Goal: Information Seeking & Learning: Compare options

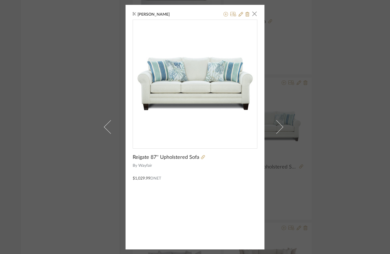
click at [71, 115] on div "Brianne Leiva × Reigate 87'' Upholstered Sofa By Wayfair $1,029.99 DNET" at bounding box center [195, 127] width 390 height 254
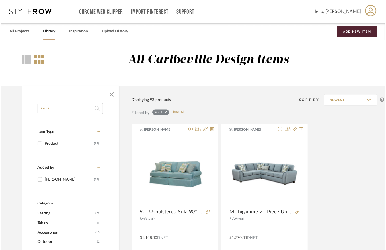
scroll to position [3685, 0]
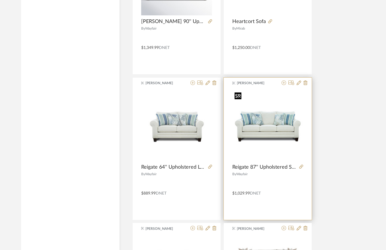
click at [257, 131] on img "0" at bounding box center [267, 125] width 71 height 71
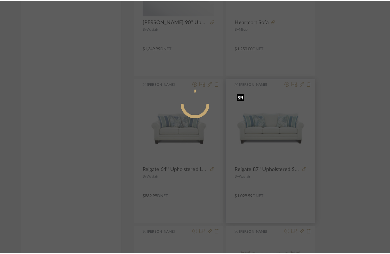
scroll to position [0, 0]
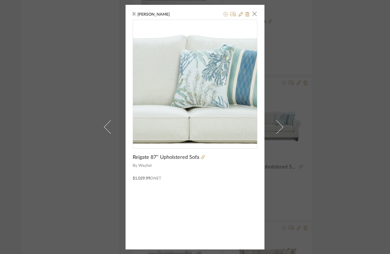
drag, startPoint x: 188, startPoint y: 95, endPoint x: 210, endPoint y: 73, distance: 31.6
click at [210, 73] on img "0" at bounding box center [195, 82] width 124 height 124
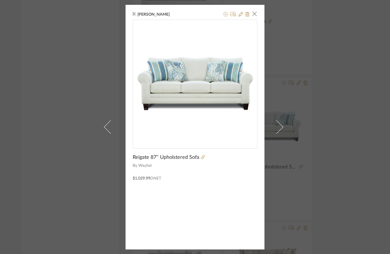
drag, startPoint x: 220, startPoint y: 141, endPoint x: 202, endPoint y: 208, distance: 69.4
click at [202, 208] on div "Brianne Leiva × Reigate 87'' Upholstered Sofa By Wayfair $1,029.99 DNET" at bounding box center [194, 127] width 139 height 245
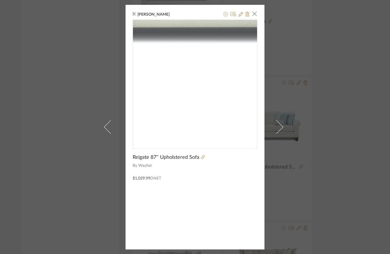
drag, startPoint x: 197, startPoint y: 122, endPoint x: 169, endPoint y: 171, distance: 56.8
click at [167, 171] on div "$1,029.99 DNET" at bounding box center [195, 175] width 125 height 13
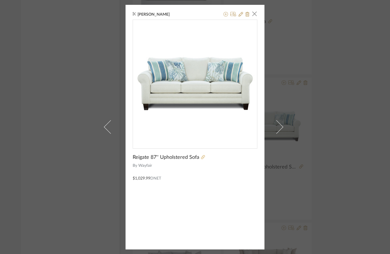
click at [201, 157] on icon at bounding box center [203, 157] width 4 height 4
click at [43, 32] on div "Brianne Leiva × Reigate 87'' Upholstered Sofa By Wayfair $1,029.99 DNET" at bounding box center [195, 127] width 390 height 254
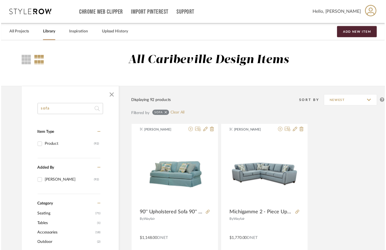
scroll to position [3685, 0]
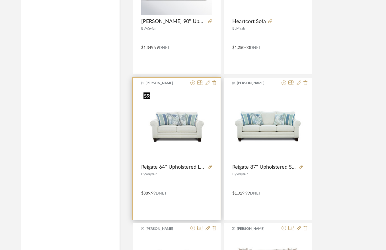
click at [162, 135] on img "0" at bounding box center [176, 125] width 71 height 71
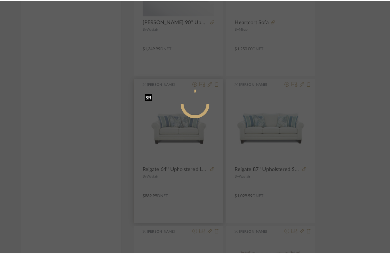
scroll to position [0, 0]
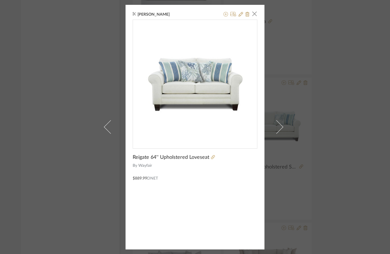
drag, startPoint x: 84, startPoint y: 53, endPoint x: 82, endPoint y: 43, distance: 9.9
click at [84, 53] on div "Brianne Leiva × Reigate 64'' Upholstered Loveseat By Wayfair $889.99 DNET" at bounding box center [195, 127] width 390 height 254
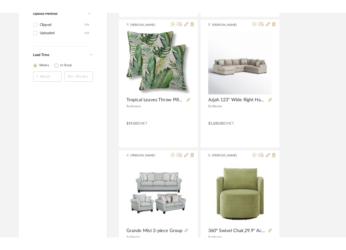
scroll to position [424, 0]
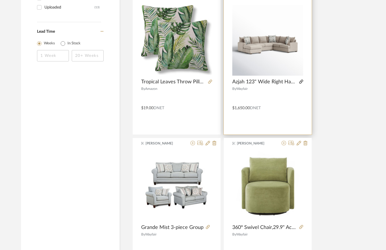
click at [300, 80] on icon at bounding box center [301, 82] width 4 height 4
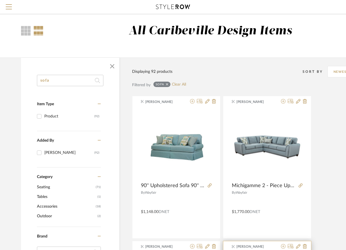
scroll to position [0, 0]
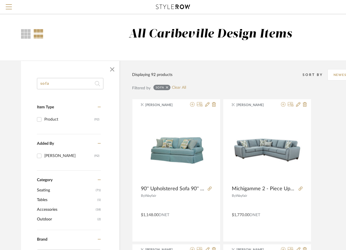
drag, startPoint x: 64, startPoint y: 87, endPoint x: 14, endPoint y: 86, distance: 50.1
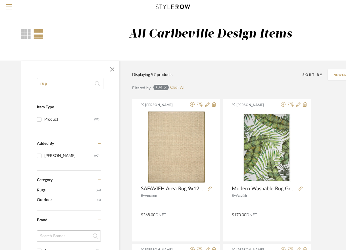
click at [56, 86] on input "rug" at bounding box center [70, 83] width 67 height 11
type input "r"
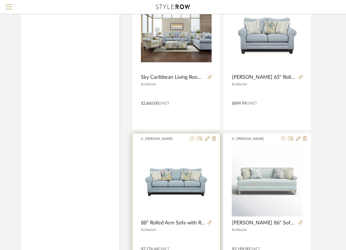
scroll to position [2190, 0]
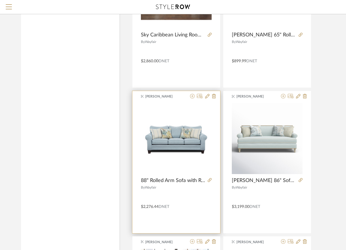
click at [212, 179] on product-name "88" Rolled Arm Sofa with Reversible Cushion" at bounding box center [177, 180] width 88 height 6
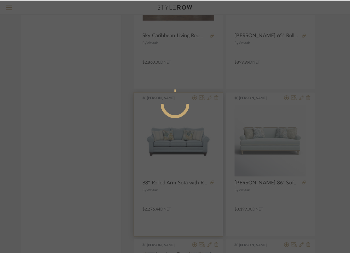
scroll to position [0, 0]
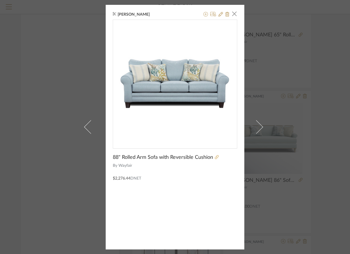
click at [215, 158] on icon at bounding box center [217, 157] width 4 height 4
click at [234, 14] on span "button" at bounding box center [234, 13] width 11 height 11
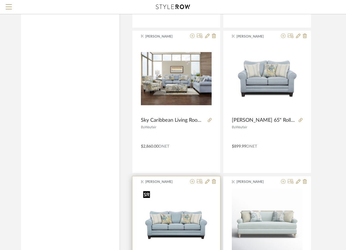
scroll to position [2076, 0]
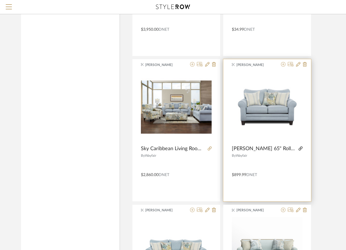
click at [302, 150] on icon at bounding box center [301, 148] width 4 height 4
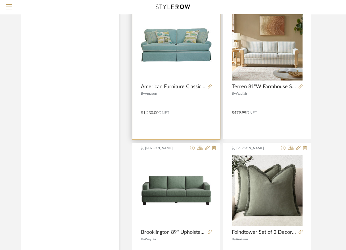
scroll to position [967, 0]
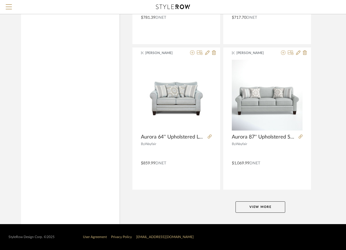
scroll to position [2525, 0]
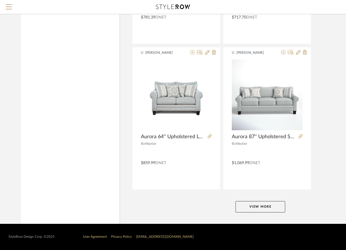
click at [276, 205] on button "View More" at bounding box center [261, 206] width 50 height 11
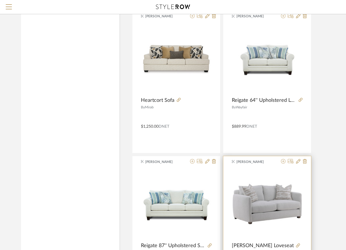
scroll to position [3782, 0]
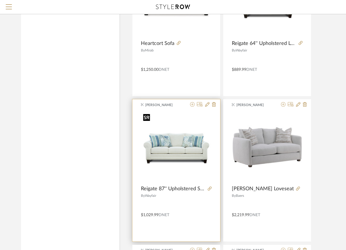
click at [193, 160] on div at bounding box center [176, 147] width 71 height 71
click at [193, 141] on img "0" at bounding box center [176, 147] width 71 height 71
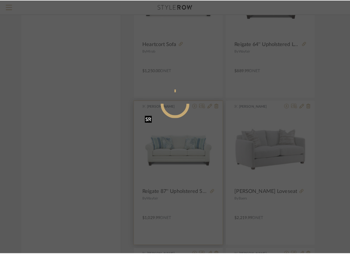
scroll to position [0, 0]
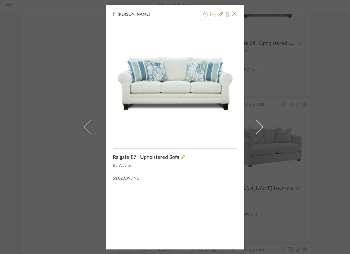
click at [181, 158] on icon at bounding box center [183, 157] width 4 height 4
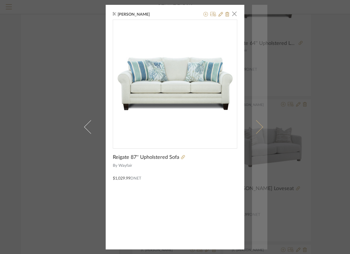
click at [256, 127] on span at bounding box center [257, 127] width 14 height 14
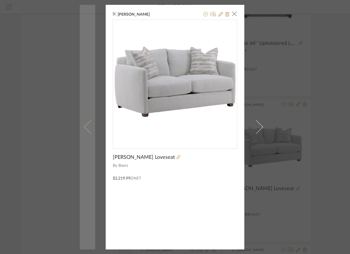
click at [89, 126] on span at bounding box center [91, 127] width 14 height 14
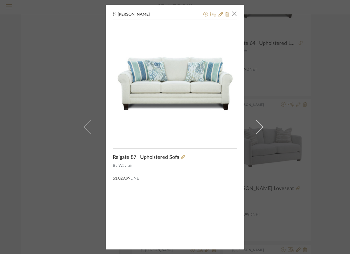
click at [89, 126] on span at bounding box center [91, 127] width 14 height 14
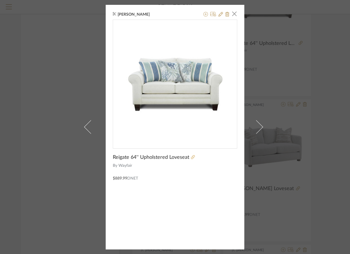
click at [191, 157] on icon at bounding box center [193, 157] width 4 height 4
click at [233, 11] on span "button" at bounding box center [234, 13] width 11 height 11
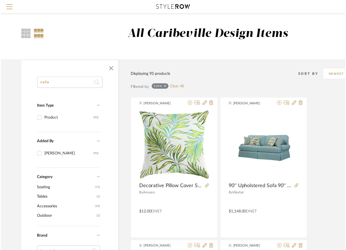
scroll to position [3782, 0]
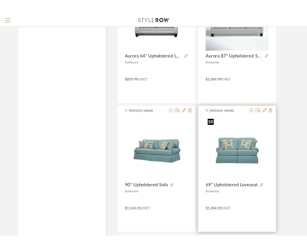
scroll to position [2616, 0]
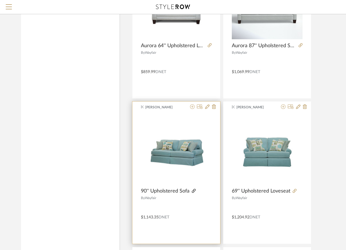
click at [193, 192] on icon at bounding box center [194, 191] width 4 height 4
click at [192, 191] on icon at bounding box center [194, 191] width 4 height 4
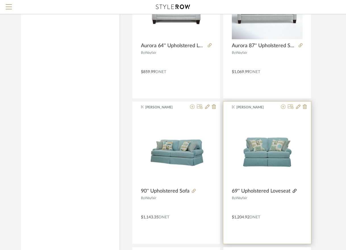
click at [293, 190] on icon at bounding box center [295, 191] width 4 height 4
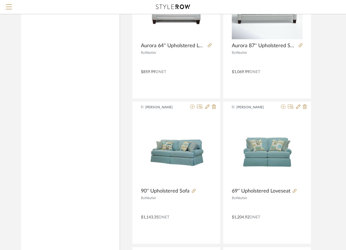
drag, startPoint x: 107, startPoint y: 68, endPoint x: 102, endPoint y: 64, distance: 6.6
click at [107, 68] on div "sofa Item Type Product (93) Added By Brianne Leiva (93) Category Seating (71) T…" at bounding box center [70, 98] width 98 height 5307
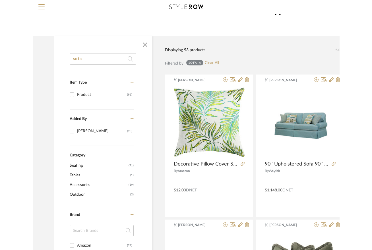
scroll to position [0, 0]
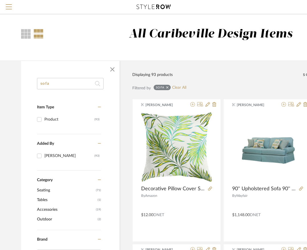
click at [87, 85] on input "sofa" at bounding box center [70, 83] width 67 height 11
type input "s"
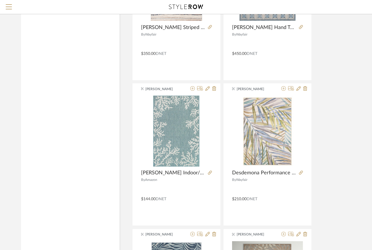
scroll to position [626, 0]
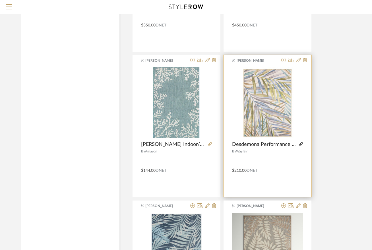
click at [300, 145] on icon at bounding box center [301, 144] width 4 height 4
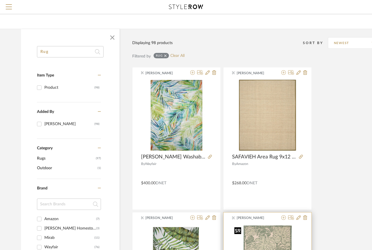
scroll to position [28, 0]
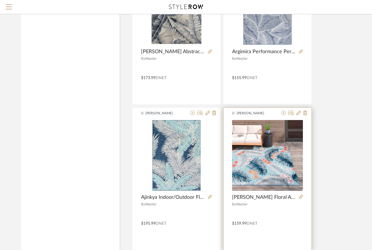
scroll to position [2525, 0]
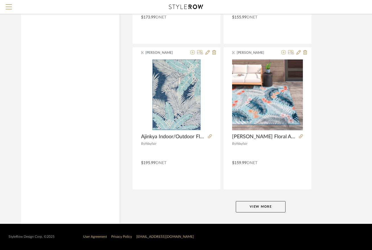
click at [264, 204] on button "View More" at bounding box center [261, 206] width 50 height 11
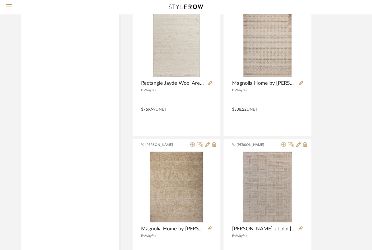
scroll to position [5144, 0]
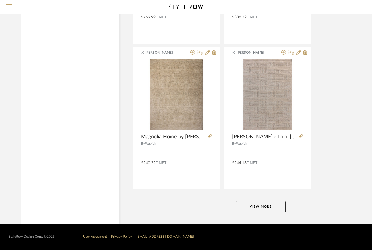
click at [273, 207] on button "View More" at bounding box center [261, 206] width 50 height 11
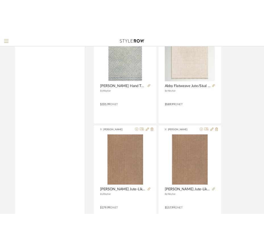
scroll to position [0, 0]
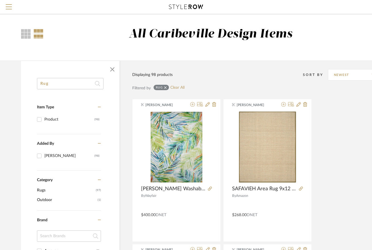
drag, startPoint x: 77, startPoint y: 81, endPoint x: 81, endPoint y: 86, distance: 6.7
click at [77, 85] on input "Rug" at bounding box center [70, 83] width 67 height 11
type input "R"
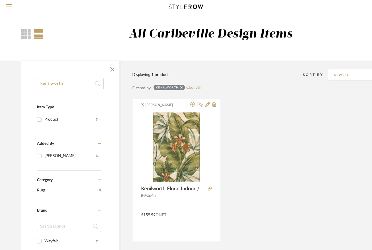
type input "kenilworth"
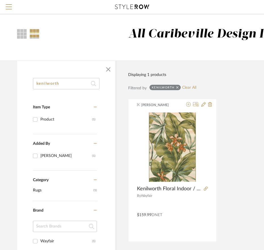
drag, startPoint x: 68, startPoint y: 86, endPoint x: 26, endPoint y: 84, distance: 41.9
click at [26, 84] on div "kenilworth Item Type Product (1) Added By Brianne Leiva (1) Category Rugs (1) B…" at bounding box center [66, 233] width 98 height 310
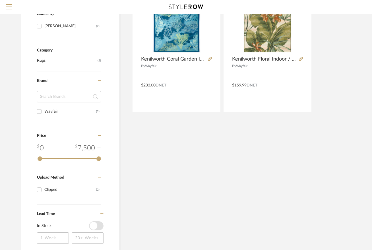
scroll to position [79, 0]
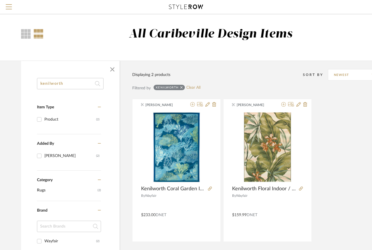
drag, startPoint x: 67, startPoint y: 86, endPoint x: 32, endPoint y: 82, distance: 34.6
click at [32, 82] on div "kenilworth Item Type Product (2) Added By [PERSON_NAME] (2) Category Rugs (2) B…" at bounding box center [70, 233] width 98 height 310
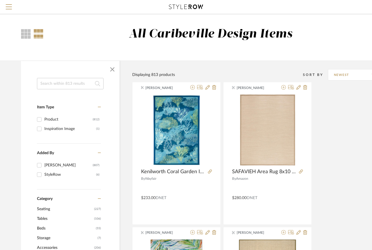
click at [74, 86] on input at bounding box center [70, 83] width 67 height 11
type input "stoneham"
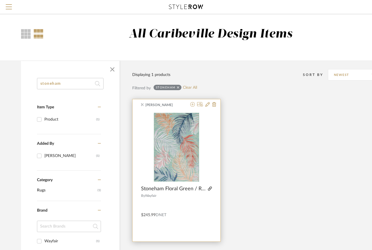
click at [210, 188] on icon at bounding box center [210, 189] width 4 height 4
click at [207, 104] on icon at bounding box center [207, 104] width 5 height 5
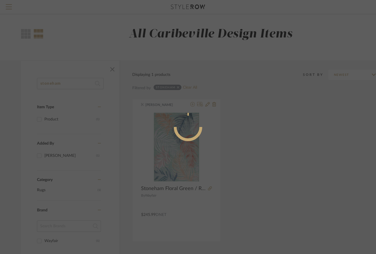
radio input "true"
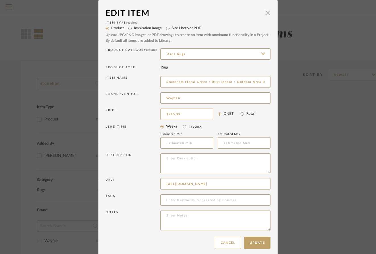
type input "245.99"
click at [180, 113] on input "245.99" at bounding box center [186, 114] width 53 height 11
type input "$220.00"
click at [260, 249] on button "Update" at bounding box center [257, 243] width 26 height 12
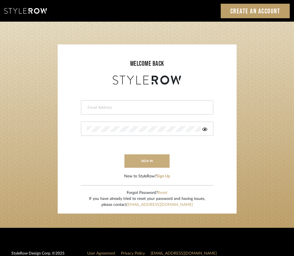
type input "[EMAIL_ADDRESS][DOMAIN_NAME]"
click at [154, 163] on button "sign in" at bounding box center [148, 160] width 46 height 13
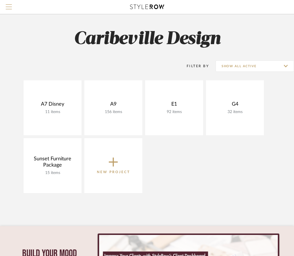
click at [11, 10] on span "Menu" at bounding box center [9, 8] width 6 height 9
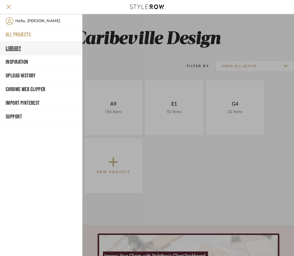
click at [18, 44] on button "Library" at bounding box center [41, 49] width 82 height 14
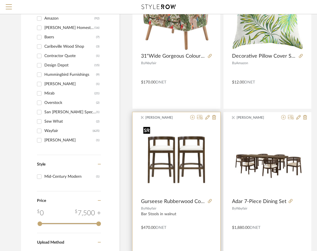
scroll to position [434, 0]
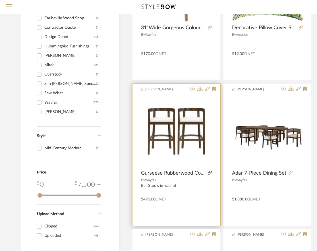
click at [208, 173] on icon at bounding box center [210, 173] width 4 height 4
click at [209, 173] on icon at bounding box center [210, 173] width 4 height 4
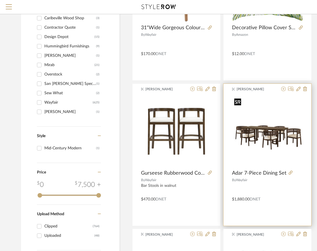
click at [280, 141] on img "0" at bounding box center [267, 131] width 71 height 71
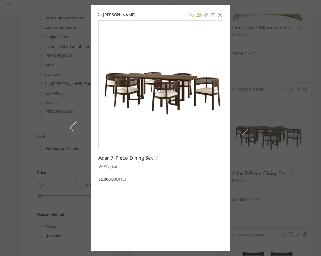
click at [154, 158] on icon at bounding box center [156, 158] width 4 height 4
click at [220, 15] on span "button" at bounding box center [219, 14] width 11 height 11
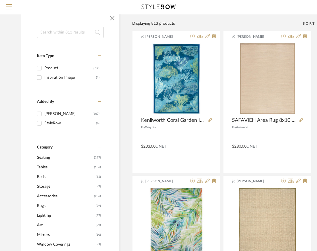
scroll to position [65, 0]
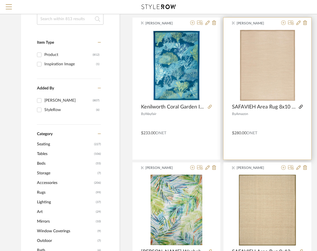
click at [298, 107] on icon at bounding box center [301, 107] width 4 height 4
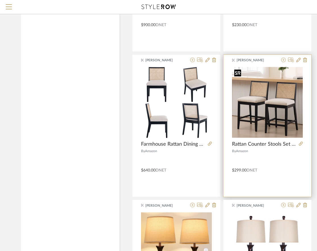
scroll to position [768, 0]
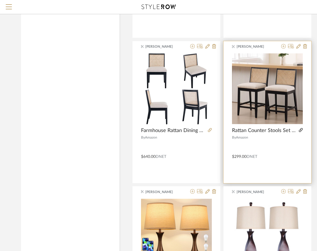
click at [298, 130] on icon at bounding box center [301, 130] width 4 height 4
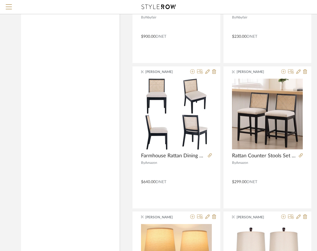
scroll to position [740, 0]
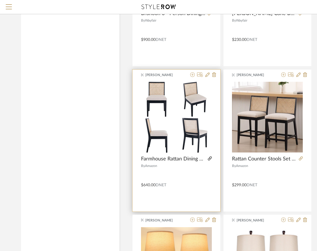
click at [210, 158] on icon at bounding box center [210, 159] width 4 height 4
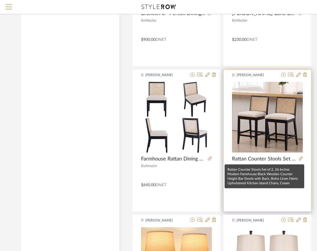
click at [289, 158] on span "Rattan Counter Stools Set of 2, 26 Inches Modern Farmhouse Black Wooden Counter…" at bounding box center [264, 159] width 65 height 6
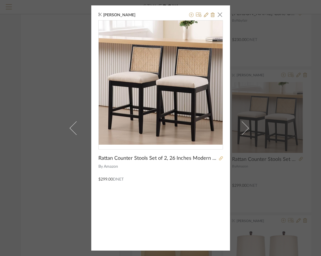
click at [220, 158] on icon at bounding box center [221, 158] width 4 height 4
click at [220, 16] on span "button" at bounding box center [219, 14] width 11 height 11
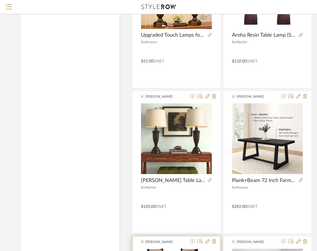
scroll to position [996, 0]
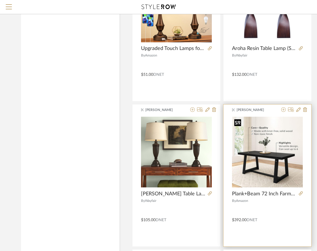
click at [277, 156] on img "0" at bounding box center [267, 152] width 71 height 71
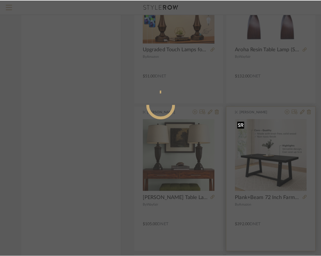
scroll to position [0, 0]
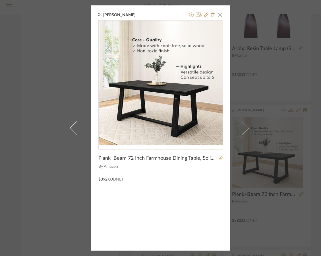
click at [219, 156] on icon at bounding box center [221, 158] width 4 height 4
click at [203, 11] on div "Brianne Leiva × Plank+Beam 72 Inch Farmhouse Dining Table, Solid Wood Rustic Ki…" at bounding box center [160, 127] width 139 height 245
click at [204, 15] on icon at bounding box center [206, 15] width 5 height 5
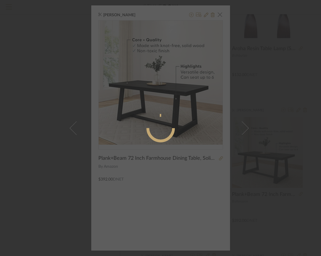
radio input "true"
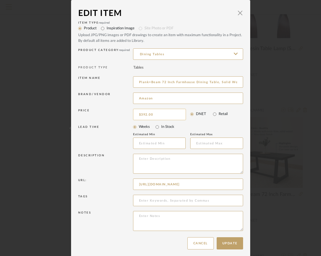
type input "392.00"
click at [163, 114] on input "392.00" at bounding box center [159, 114] width 53 height 11
type input "$354.00"
click at [222, 245] on button "Update" at bounding box center [230, 243] width 26 height 12
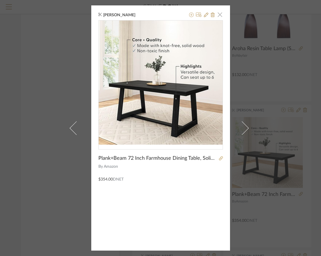
click at [214, 13] on span "button" at bounding box center [219, 14] width 11 height 11
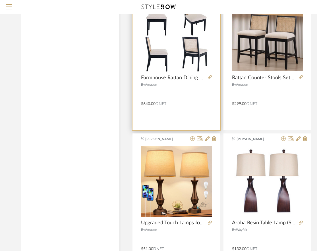
scroll to position [796, 0]
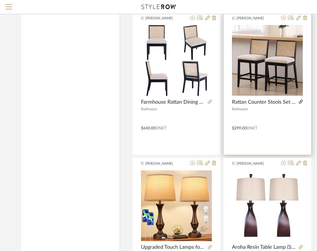
click at [298, 100] on icon at bounding box center [301, 102] width 4 height 4
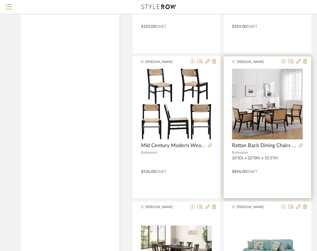
scroll to position [1195, 0]
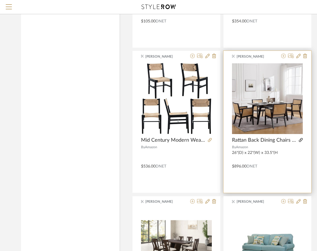
click at [298, 142] on fa-icon at bounding box center [301, 141] width 4 height 4
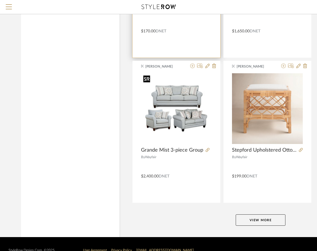
scroll to position [2070, 0]
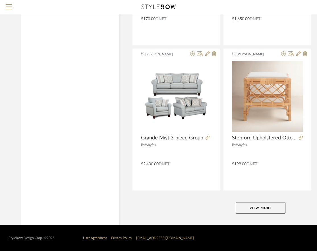
click at [265, 208] on button "View More" at bounding box center [261, 208] width 50 height 11
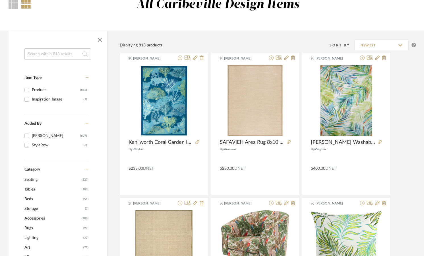
scroll to position [57, 0]
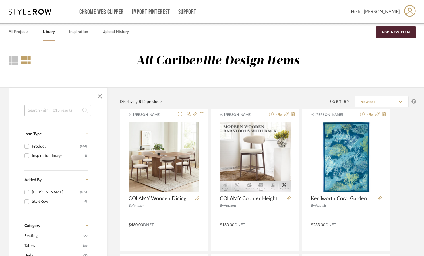
scroll to position [28, 0]
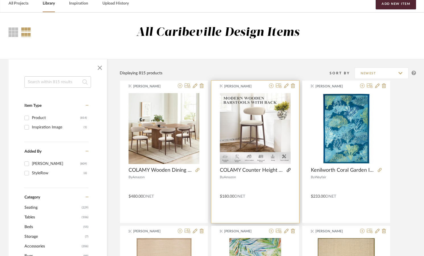
click at [289, 170] on icon at bounding box center [289, 170] width 4 height 4
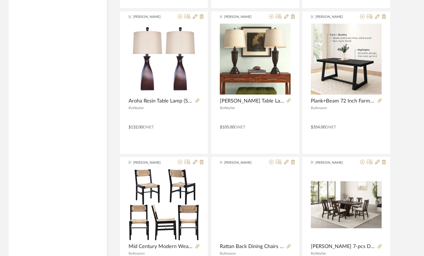
scroll to position [825, 0]
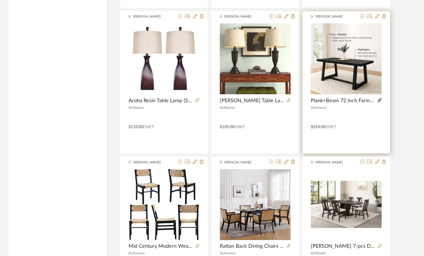
click at [379, 99] on icon at bounding box center [380, 100] width 4 height 4
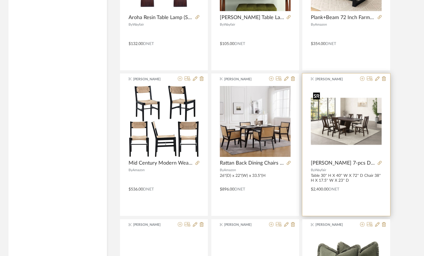
scroll to position [910, 0]
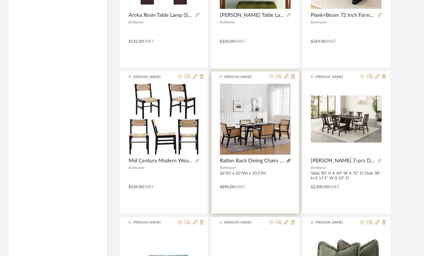
click at [288, 161] on icon at bounding box center [289, 160] width 4 height 4
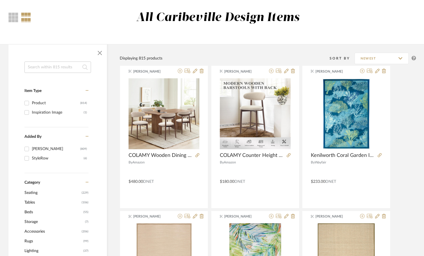
scroll to position [0, 0]
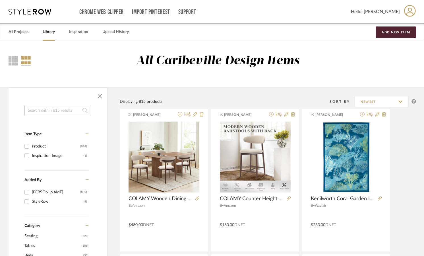
click at [70, 112] on input at bounding box center [57, 110] width 67 height 11
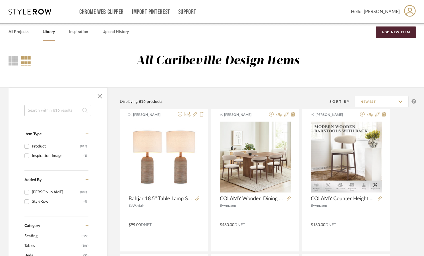
scroll to position [28, 0]
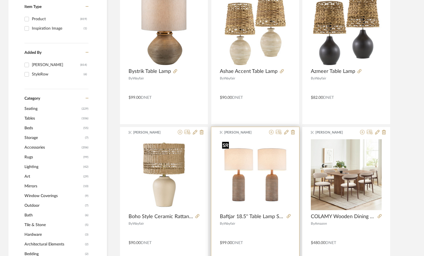
scroll to position [114, 0]
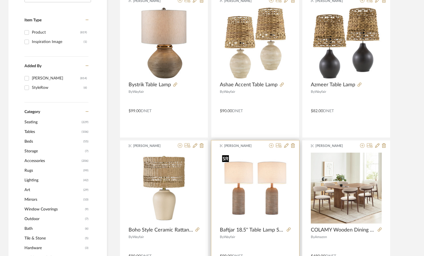
click at [227, 210] on img "0" at bounding box center [255, 187] width 71 height 71
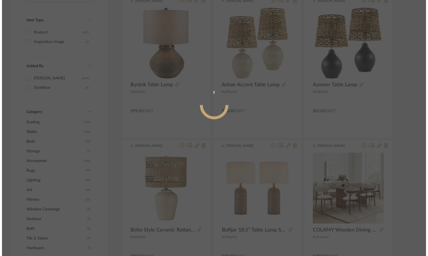
scroll to position [0, 0]
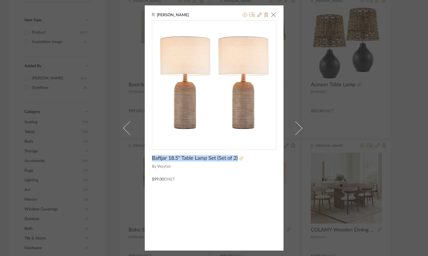
drag, startPoint x: 150, startPoint y: 156, endPoint x: 236, endPoint y: 158, distance: 85.4
click at [236, 158] on div "Baftjar 18.5'' Table Lamp Set (Set of 2)" at bounding box center [214, 158] width 125 height 6
copy div "Baftjar 18.5'' Table Lamp Set (Set of 2)"
click at [208, 218] on div "[PERSON_NAME] × Baftjar 18.5'' Table Lamp Set (Set of 2) By Wayfair $99.00 DNET" at bounding box center [214, 127] width 139 height 245
click at [271, 18] on span "button" at bounding box center [273, 14] width 11 height 11
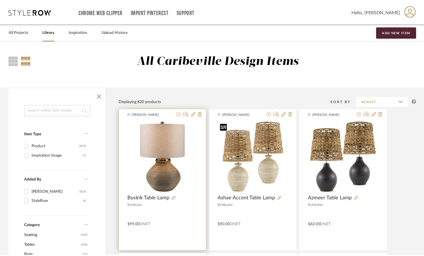
scroll to position [114, 0]
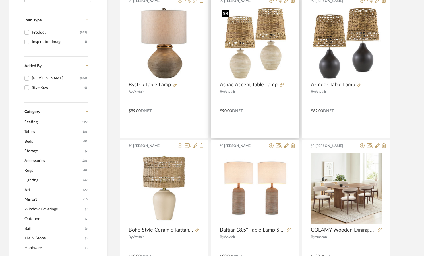
click at [269, 75] on img "0" at bounding box center [255, 43] width 71 height 71
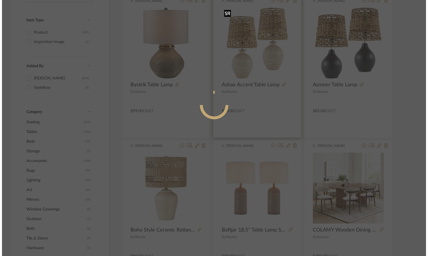
scroll to position [0, 0]
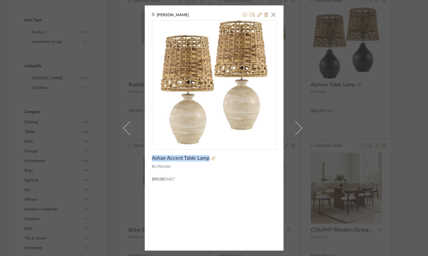
drag, startPoint x: 150, startPoint y: 157, endPoint x: 207, endPoint y: 158, distance: 56.6
click at [207, 158] on span "Ashae Accent Table Lamp" at bounding box center [181, 158] width 58 height 6
copy span "Ashae Accent Table Lamp"
click at [257, 178] on div "$90.00 DNET" at bounding box center [214, 176] width 125 height 13
click at [402, 122] on div "[PERSON_NAME] × Ashae Accent Table Lamp By Wayfair $90.00 DNET" at bounding box center [214, 128] width 428 height 256
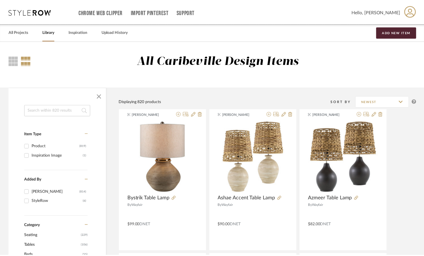
scroll to position [114, 0]
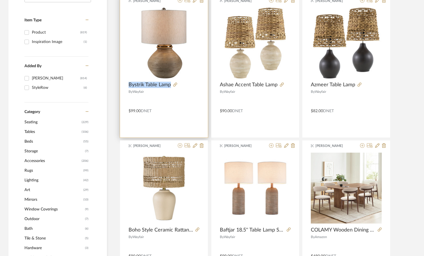
drag, startPoint x: 127, startPoint y: 82, endPoint x: 170, endPoint y: 85, distance: 43.1
click at [170, 85] on product-name "Bystrik Table Lamp" at bounding box center [164, 85] width 88 height 6
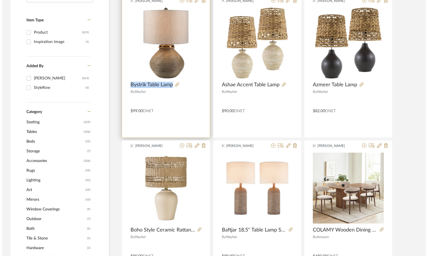
scroll to position [0, 0]
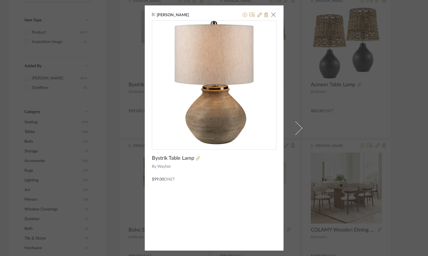
drag, startPoint x: 168, startPoint y: 86, endPoint x: 189, endPoint y: 55, distance: 37.7
click at [189, 55] on img "0" at bounding box center [214, 82] width 124 height 124
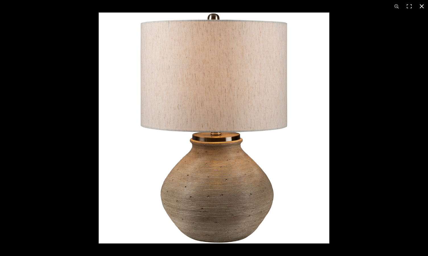
click at [419, 7] on button at bounding box center [422, 6] width 13 height 13
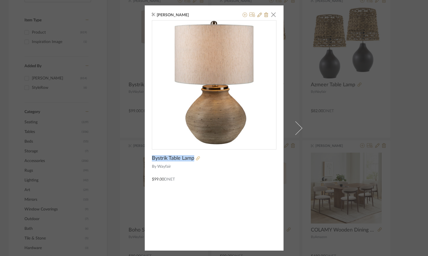
drag, startPoint x: 149, startPoint y: 157, endPoint x: 193, endPoint y: 159, distance: 43.6
click at [193, 159] on div "[PERSON_NAME] × Bystrik Table Lamp By Wayfair $99.00 DNET" at bounding box center [214, 127] width 139 height 245
copy div "Bystrik Table Lamp"
click at [229, 206] on div "[PERSON_NAME] × Bystrik Table Lamp By Wayfair $99.00 DNET" at bounding box center [214, 127] width 139 height 245
click at [365, 142] on div "[PERSON_NAME] × Bystrik Table Lamp By Wayfair $99.00 DNET" at bounding box center [214, 128] width 428 height 256
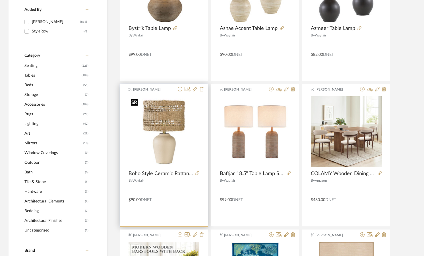
scroll to position [171, 0]
click at [158, 144] on img "0" at bounding box center [164, 131] width 71 height 71
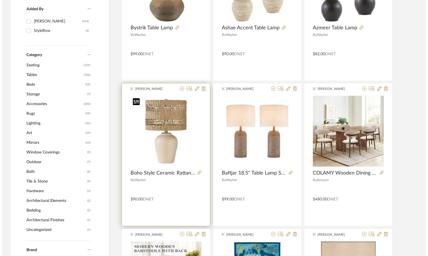
scroll to position [0, 0]
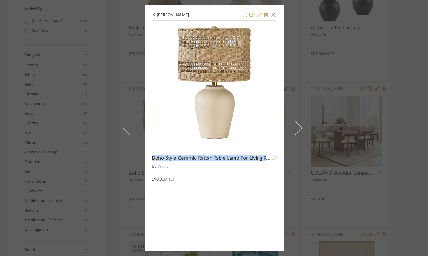
drag, startPoint x: 149, startPoint y: 156, endPoint x: 275, endPoint y: 159, distance: 126.0
click at [275, 159] on div "[PERSON_NAME] × Boho Style Ceramic Rattan Table Lamp For Living Room/Bedroom/En…" at bounding box center [214, 127] width 139 height 245
copy div "Boho Style Ceramic Rattan Table Lamp For Living Room/Bedroom/Entryway Console/D…"
click at [340, 75] on div "[PERSON_NAME] × Boho Style Ceramic Rattan Table Lamp For Living Room/Bedroom/En…" at bounding box center [214, 128] width 428 height 256
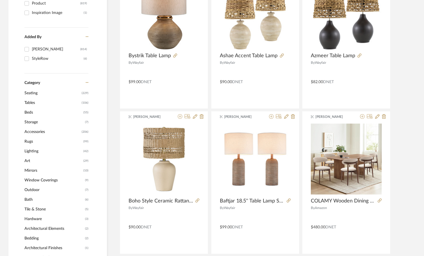
scroll to position [142, 0]
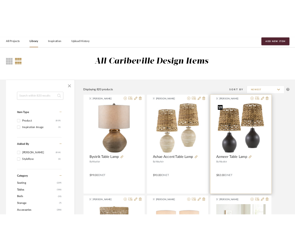
scroll to position [0, 0]
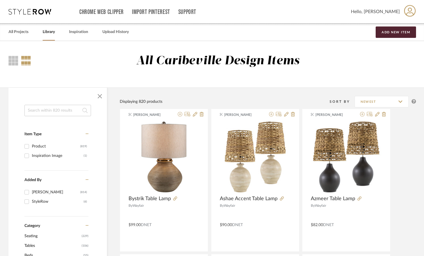
click at [266, 29] on div "All Projects Library Inspiration Upload History Add New Item" at bounding box center [212, 31] width 424 height 17
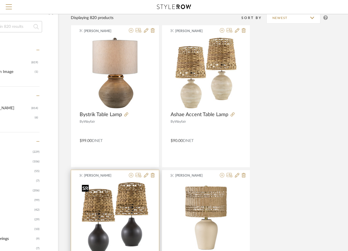
scroll to position [28, 61]
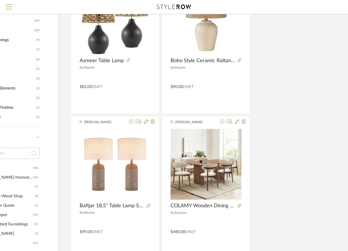
scroll to position [284, 61]
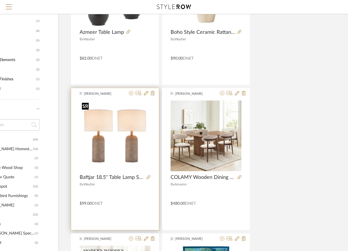
click at [115, 141] on img "0" at bounding box center [115, 136] width 71 height 71
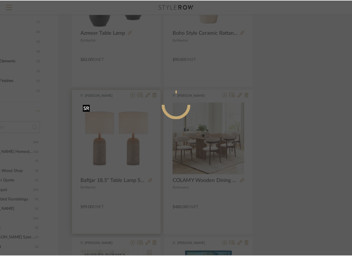
scroll to position [0, 0]
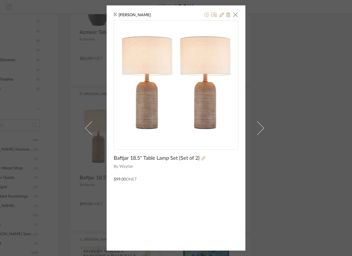
click at [303, 108] on div "[PERSON_NAME] × Baftjar 18.5'' Table Lamp Set (Set of 2) By Wayfair $99.00 DNET" at bounding box center [176, 128] width 352 height 256
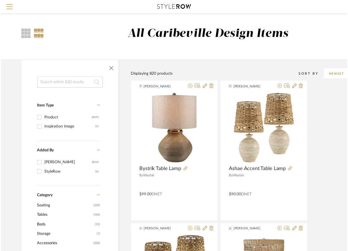
scroll to position [284, 61]
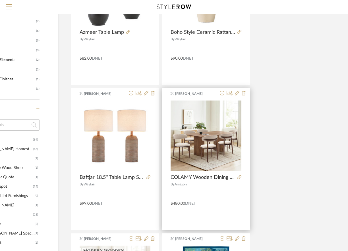
click at [249, 140] on div at bounding box center [206, 136] width 88 height 72
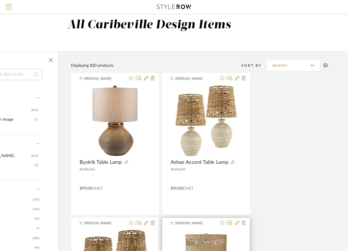
scroll to position [0, 61]
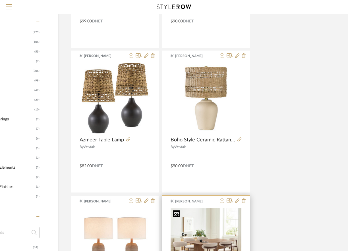
scroll to position [171, 61]
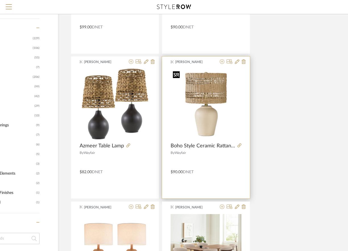
click at [205, 104] on img "0" at bounding box center [206, 104] width 71 height 71
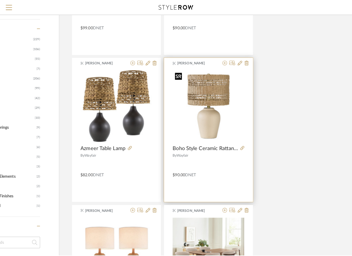
scroll to position [0, 0]
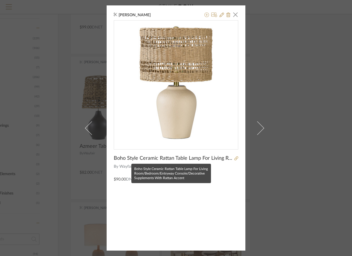
drag, startPoint x: 170, startPoint y: 159, endPoint x: 196, endPoint y: 182, distance: 35.5
click at [196, 182] on mat-tooltip-component "Boho Style Ceramic Rattan Table Lamp For Living Room/Bedroom/Entryway Console/D…" at bounding box center [171, 173] width 80 height 19
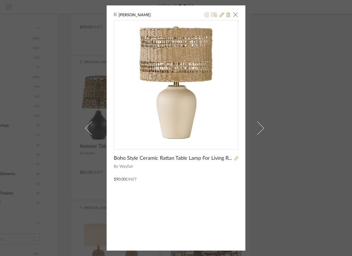
click at [311, 168] on div "[PERSON_NAME] × Boho Style Ceramic Rattan Table Lamp For Living Room/Bedroom/En…" at bounding box center [176, 128] width 352 height 256
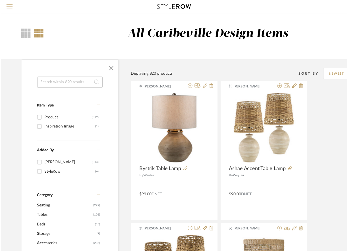
scroll to position [171, 61]
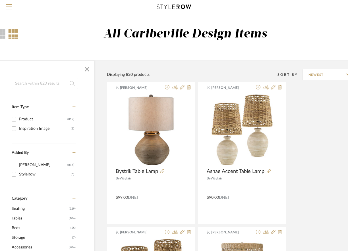
scroll to position [0, 0]
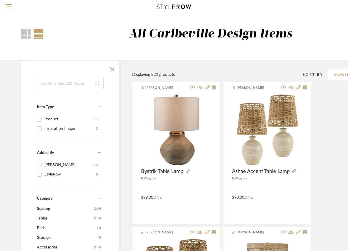
click at [77, 87] on input at bounding box center [70, 83] width 67 height 11
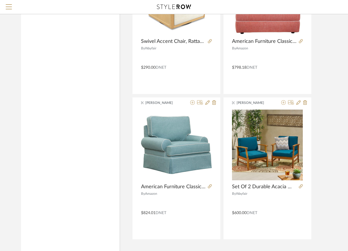
scroll to position [2524, 0]
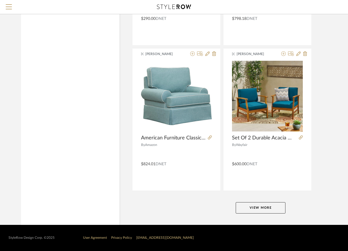
click at [266, 208] on button "View More" at bounding box center [261, 208] width 50 height 11
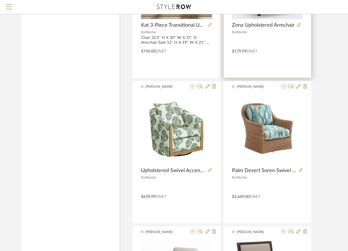
scroll to position [3974, 0]
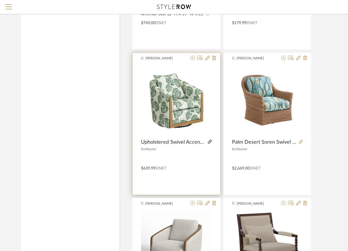
click at [210, 142] on icon at bounding box center [210, 142] width 4 height 4
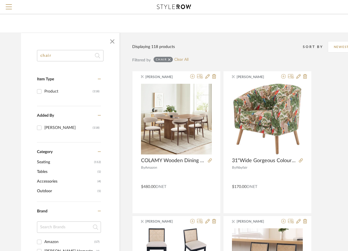
scroll to position [0, 0]
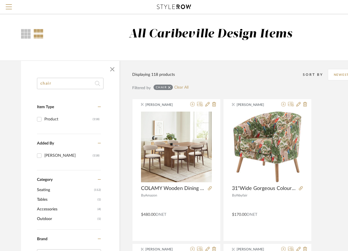
click at [63, 83] on input "chair" at bounding box center [70, 83] width 67 height 11
type input "c"
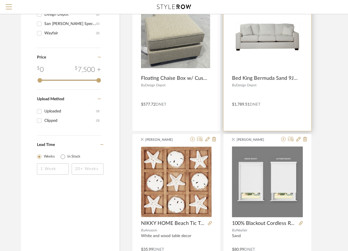
scroll to position [256, 0]
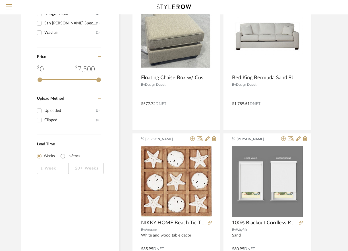
click at [325, 158] on div "[PERSON_NAME] Sandiso Barrel Swivel Chair By Wayfair $290.00 DNET [PERSON_NAME]…" at bounding box center [260, 59] width 257 height 433
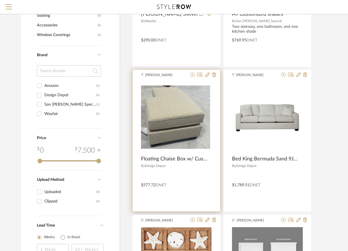
scroll to position [148, 0]
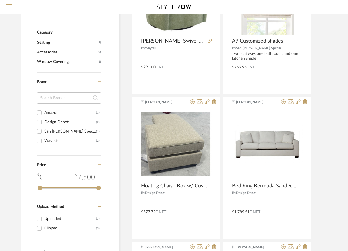
drag, startPoint x: 333, startPoint y: 114, endPoint x: 327, endPoint y: 118, distance: 7.2
click at [333, 114] on div "[PERSON_NAME] Sandiso Barrel Swivel Chair By Wayfair $290.00 DNET [PERSON_NAME]…" at bounding box center [260, 167] width 257 height 433
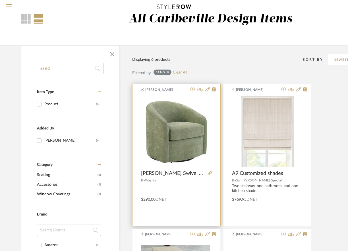
scroll to position [0, 0]
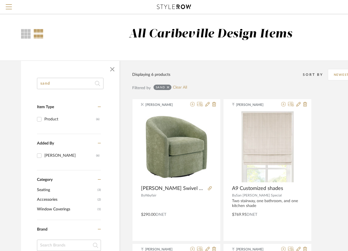
click at [50, 87] on input "sand" at bounding box center [70, 83] width 67 height 11
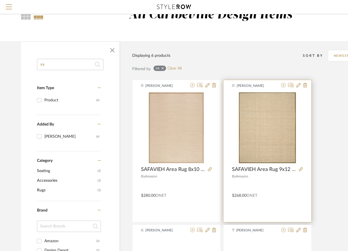
scroll to position [28, 0]
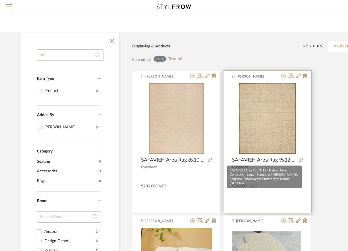
type input "sa"
click at [281, 159] on span "SAFAVIEH Area Rug 9x12 - Natural Fiber Collection - Large - Natural & [PERSON_N…" at bounding box center [264, 160] width 65 height 6
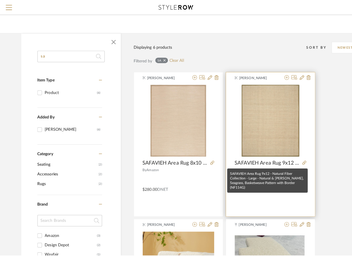
scroll to position [0, 0]
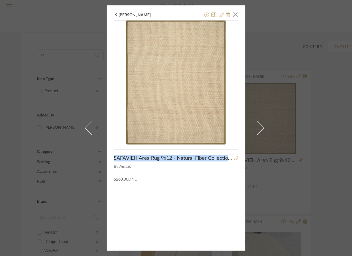
drag, startPoint x: 113, startPoint y: 156, endPoint x: 233, endPoint y: 160, distance: 120.1
click at [233, 160] on div "SAFAVIEH Area Rug 9x12 - Natural Fiber Collection - Large - Natural & [PERSON_N…" at bounding box center [176, 158] width 125 height 6
copy div "SAFAVIEH Area Rug 9x12 - Natural Fiber Collection - Large - Natural & [PERSON_N…"
click at [234, 202] on div "[PERSON_NAME] × SAFAVIEH Area Rug 9x12 - Natural Fiber Collection - Large - Nat…" at bounding box center [176, 127] width 139 height 245
